Goal: Find specific fact: Find specific fact

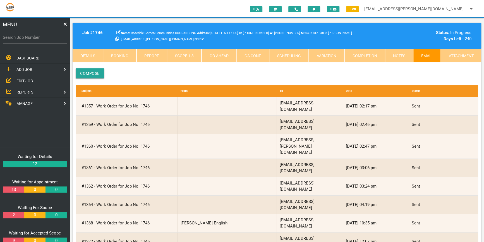
click at [194, 54] on link "Scope 1 - 3" at bounding box center [184, 55] width 35 height 13
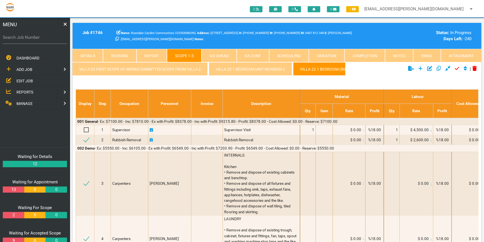
click at [91, 55] on link "Details" at bounding box center [88, 55] width 30 height 13
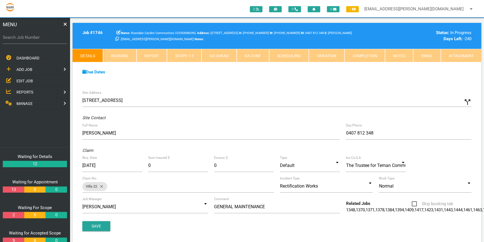
click at [190, 54] on link "Scope 1 - 3" at bounding box center [184, 55] width 35 height 13
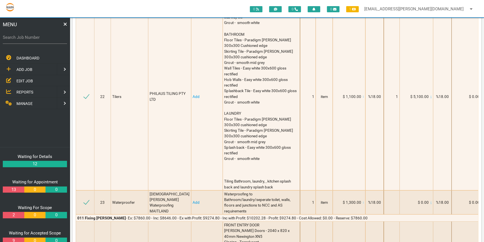
scroll to position [1977, 0]
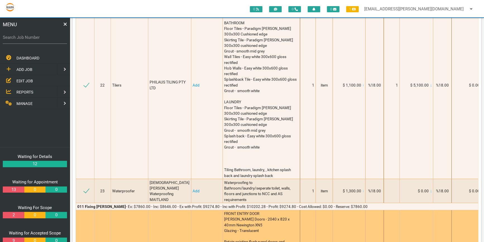
drag, startPoint x: 224, startPoint y: 141, endPoint x: 213, endPoint y: 137, distance: 11.8
drag, startPoint x: 213, startPoint y: 137, endPoint x: 240, endPoint y: 137, distance: 26.2
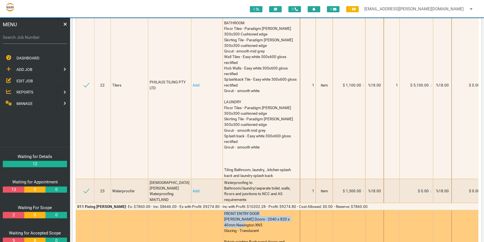
drag, startPoint x: 218, startPoint y: 136, endPoint x: 231, endPoint y: 138, distance: 12.7
drag, startPoint x: 231, startPoint y: 138, endPoint x: 218, endPoint y: 136, distance: 12.4
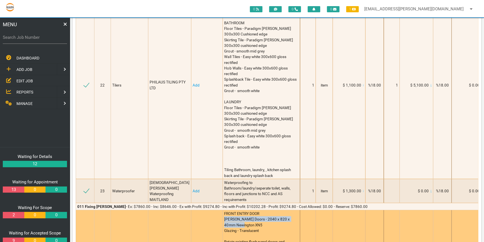
drag, startPoint x: 217, startPoint y: 136, endPoint x: 293, endPoint y: 141, distance: 76.6
copy span "[PERSON_NAME] Doors - 2040 x 820 x 40mm Newington XN5"
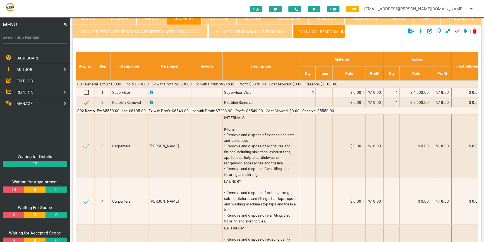
scroll to position [0, 0]
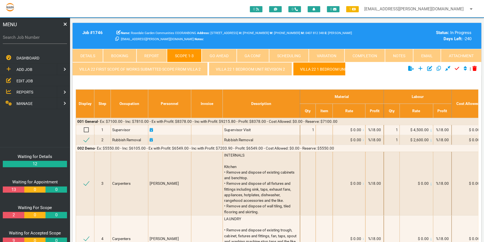
click at [13, 38] on label "Search Job Number" at bounding box center [35, 37] width 64 height 6
click at [13, 38] on input "Search Job Number" at bounding box center [35, 37] width 64 height 13
click at [11, 37] on label "Search Job Number" at bounding box center [35, 37] width 64 height 6
click at [11, 37] on input "Search Job Number" at bounding box center [35, 37] width 64 height 13
type input "1743"
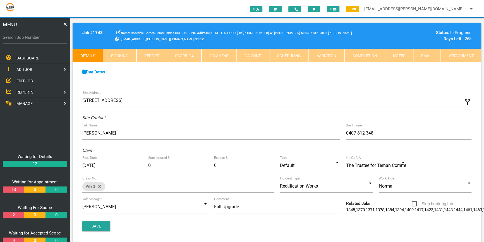
click at [189, 54] on link "Scope 2 - 4" at bounding box center [184, 55] width 35 height 13
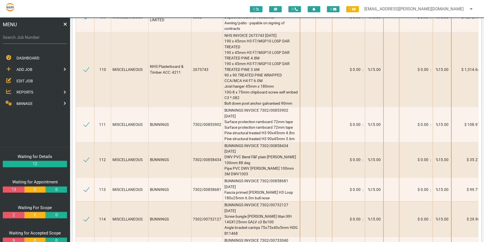
scroll to position [5249, 0]
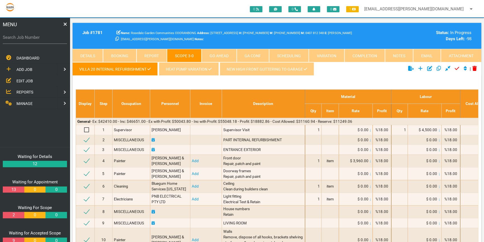
click at [22, 36] on label "Search Job Number" at bounding box center [35, 37] width 64 height 6
click at [22, 36] on input "Search Job Number" at bounding box center [35, 37] width 64 height 13
drag, startPoint x: 7, startPoint y: 38, endPoint x: 35, endPoint y: 31, distance: 28.9
click at [7, 38] on label "Search Job Number" at bounding box center [35, 37] width 64 height 6
click at [7, 38] on input "Search Job Number" at bounding box center [35, 37] width 64 height 13
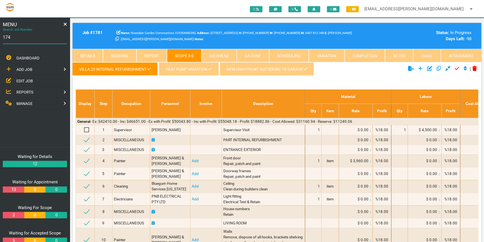
type input "1746"
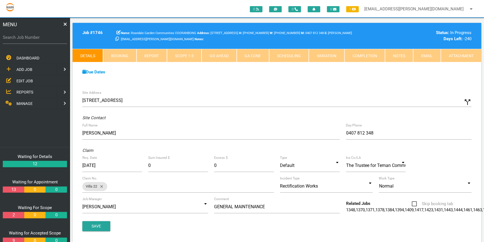
click at [181, 55] on link "Scope 1 - 3" at bounding box center [184, 55] width 35 height 13
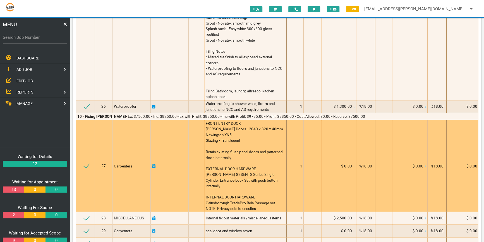
scroll to position [1800, 0]
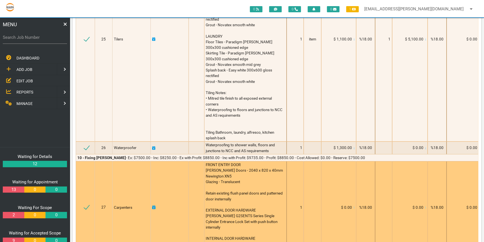
click at [213, 162] on div "FRONT ENTRY DOOR [PERSON_NAME] Doors - 2040 x 820 x 40mm Newington XN5 Glazing …" at bounding box center [245, 207] width 79 height 90
drag, startPoint x: 210, startPoint y: 159, endPoint x: 203, endPoint y: 155, distance: 8.0
click at [204, 161] on td "FRONT ENTRY DOOR [PERSON_NAME] Doors - 2040 x 820 x 40mm Newington XN5 Glazing …" at bounding box center [245, 207] width 82 height 92
copy span "[PERSON_NAME] Doors - 2040 x 820 x 40mm Newington XN5"
